Goal: Information Seeking & Learning: Learn about a topic

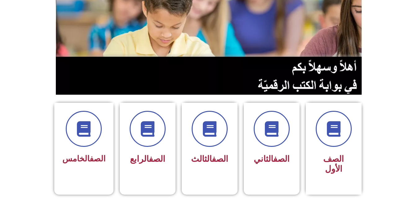
scroll to position [61, 0]
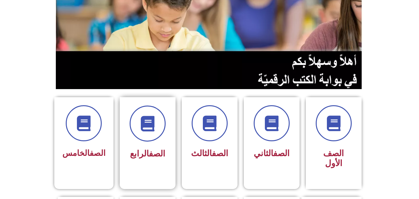
click at [160, 137] on div at bounding box center [147, 123] width 39 height 36
click at [92, 142] on div "الصف الخامس" at bounding box center [83, 133] width 43 height 56
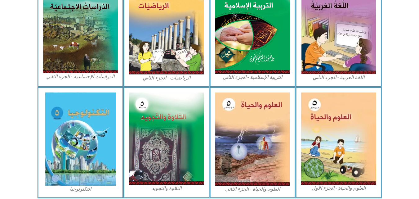
scroll to position [335, 0]
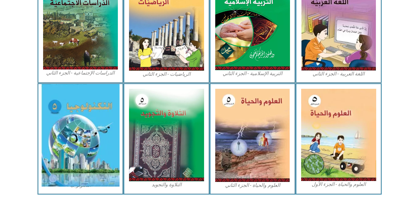
click at [96, 142] on img at bounding box center [80, 135] width 78 height 102
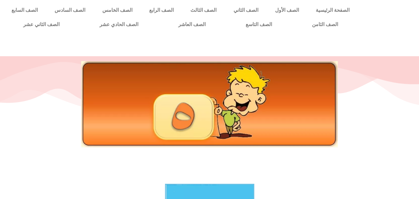
scroll to position [174, 0]
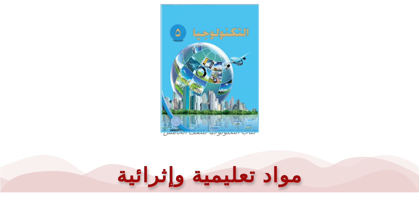
click at [213, 80] on img at bounding box center [209, 68] width 98 height 128
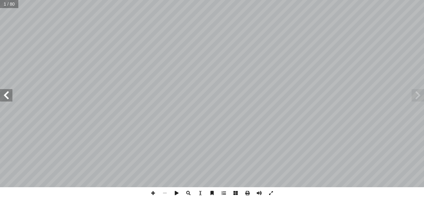
click at [7, 100] on span at bounding box center [6, 95] width 12 height 12
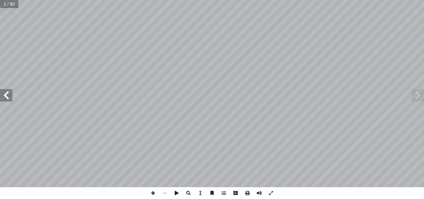
click at [7, 100] on span at bounding box center [6, 95] width 12 height 12
click at [2, 90] on span at bounding box center [6, 95] width 12 height 12
click at [149, 191] on span at bounding box center [153, 193] width 12 height 12
